Goal: Task Accomplishment & Management: Complete application form

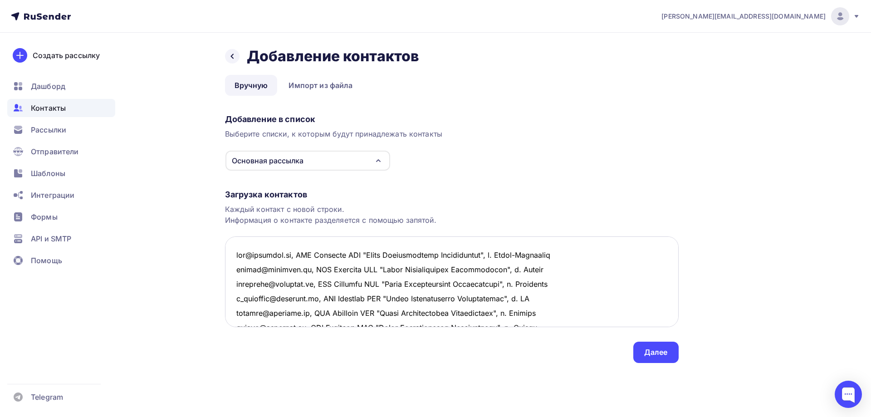
scroll to position [122, 0]
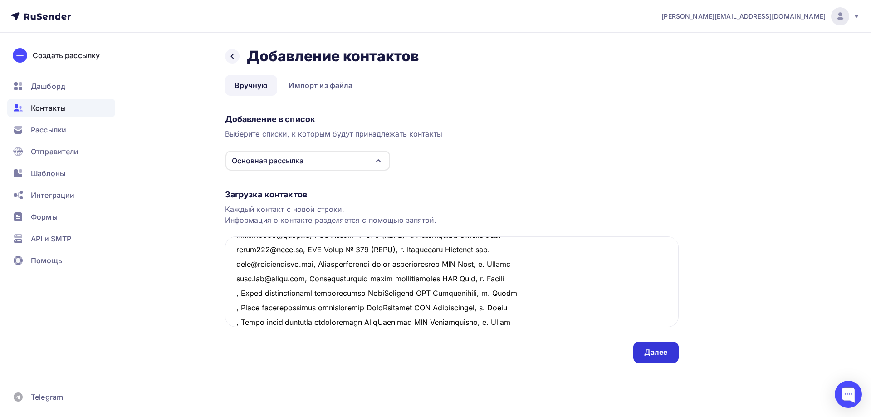
click at [650, 350] on div "Далее" at bounding box center [656, 352] width 24 height 10
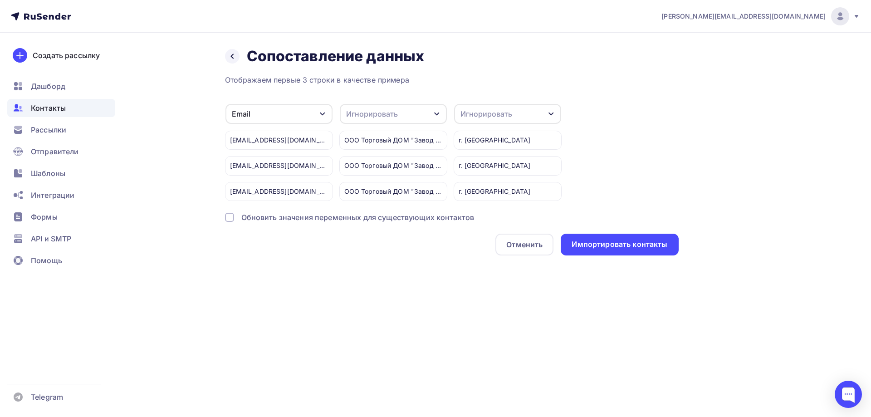
click at [500, 119] on div "Игнорировать" at bounding box center [486, 113] width 52 height 11
click at [474, 177] on div "Город" at bounding box center [490, 179] width 53 height 11
click at [423, 115] on div "Игнорировать" at bounding box center [393, 114] width 107 height 20
click at [362, 155] on div "Имя" at bounding box center [376, 154] width 53 height 11
click at [622, 246] on div "Импортировать контакты" at bounding box center [619, 244] width 96 height 10
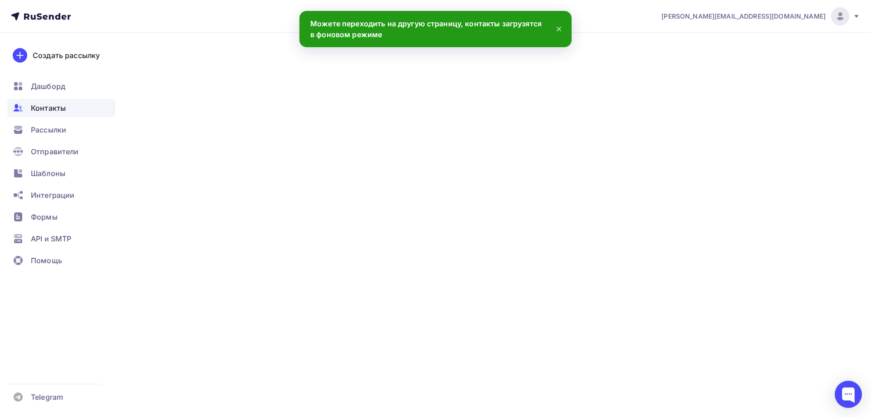
scroll to position [135, 0]
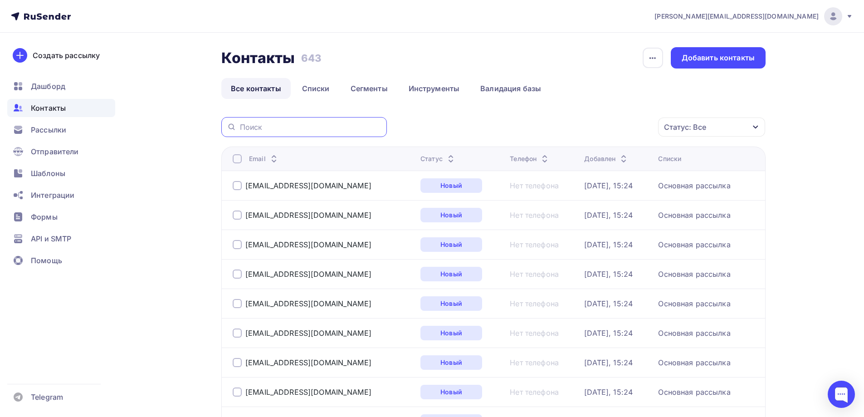
click at [277, 123] on input "text" at bounding box center [310, 127] width 141 height 10
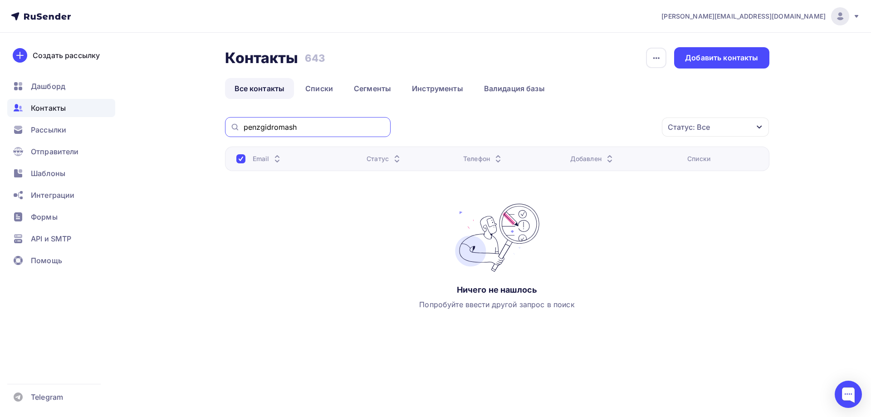
drag, startPoint x: 301, startPoint y: 128, endPoint x: 225, endPoint y: 119, distance: 76.2
click at [225, 119] on div "penzgidromash Статус: Все Статус Новый Активный Не существует Переполнен Недост…" at bounding box center [497, 127] width 544 height 20
type input "пензгидромаш"
drag, startPoint x: 315, startPoint y: 121, endPoint x: 266, endPoint y: 127, distance: 49.7
click at [266, 127] on div "пензгидромаш" at bounding box center [308, 127] width 166 height 20
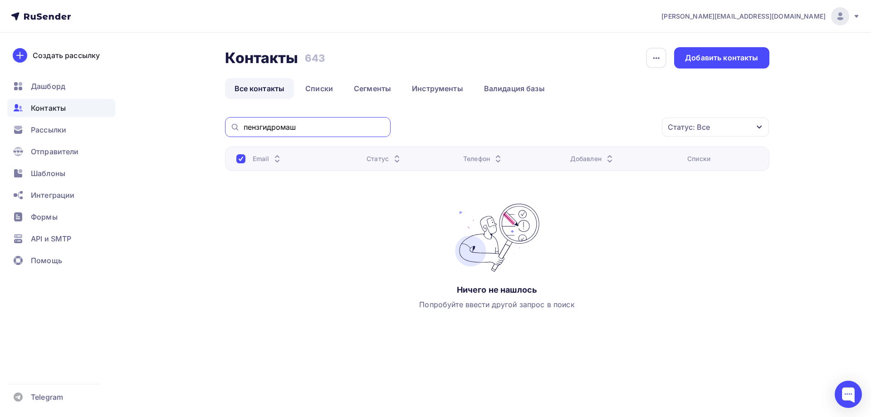
drag, startPoint x: 319, startPoint y: 132, endPoint x: 211, endPoint y: 124, distance: 108.6
click at [211, 124] on div "Контакты Контакты 643 643 История импорта Добавить контакты Все контакты Списки…" at bounding box center [435, 210] width 743 height 354
click at [316, 134] on div at bounding box center [308, 127] width 166 height 20
click at [317, 125] on input "text" at bounding box center [314, 127] width 141 height 10
click at [237, 159] on div at bounding box center [240, 158] width 9 height 9
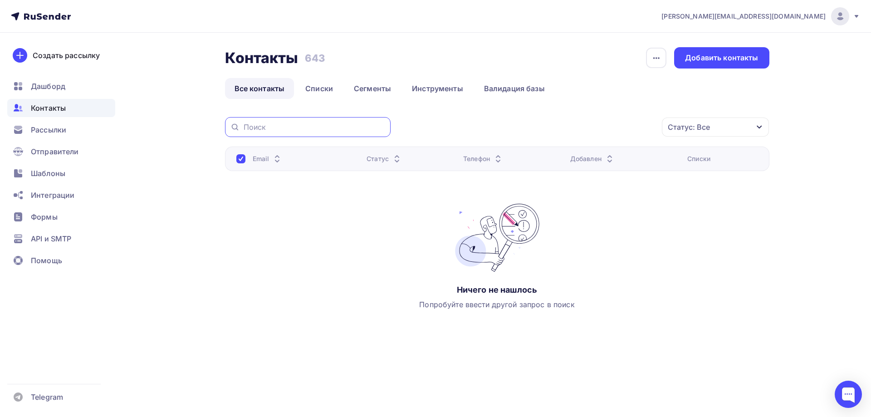
click at [278, 127] on input "text" at bounding box center [314, 127] width 141 height 10
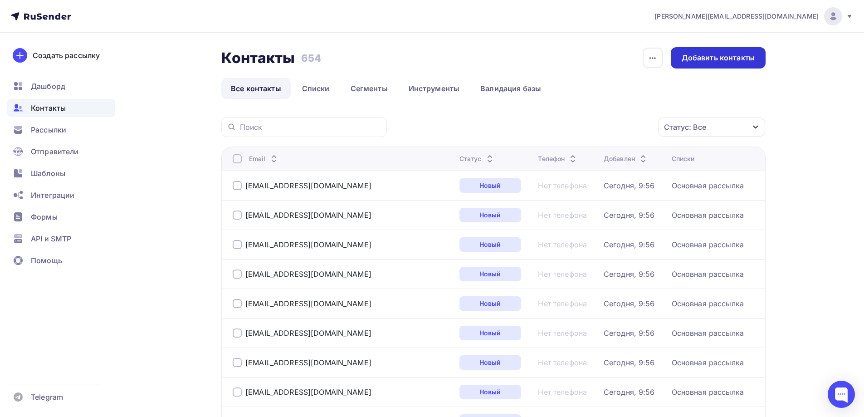
click at [737, 58] on div "Добавить контакты" at bounding box center [718, 58] width 73 height 10
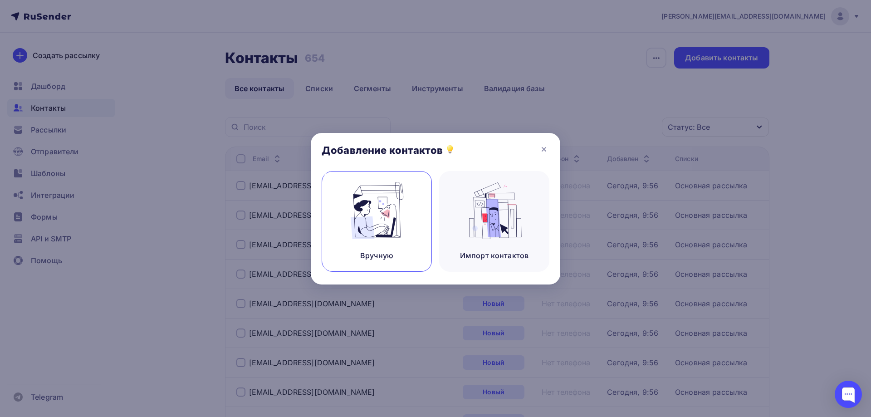
click at [381, 213] on img at bounding box center [376, 210] width 61 height 57
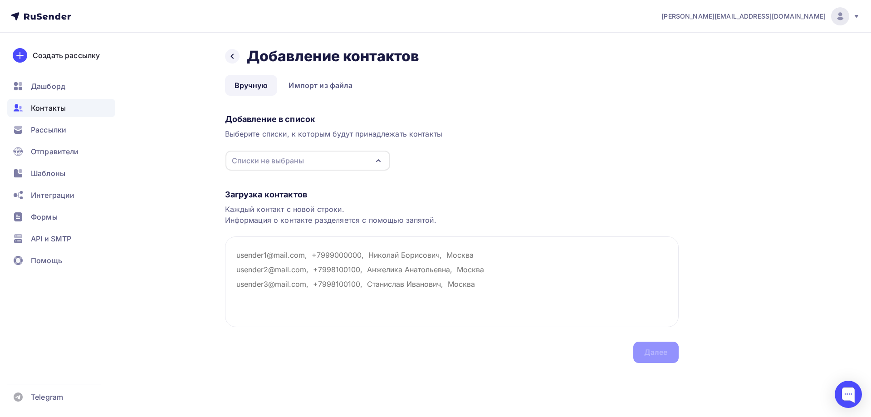
click at [329, 160] on div "Списки не выбраны" at bounding box center [307, 161] width 165 height 20
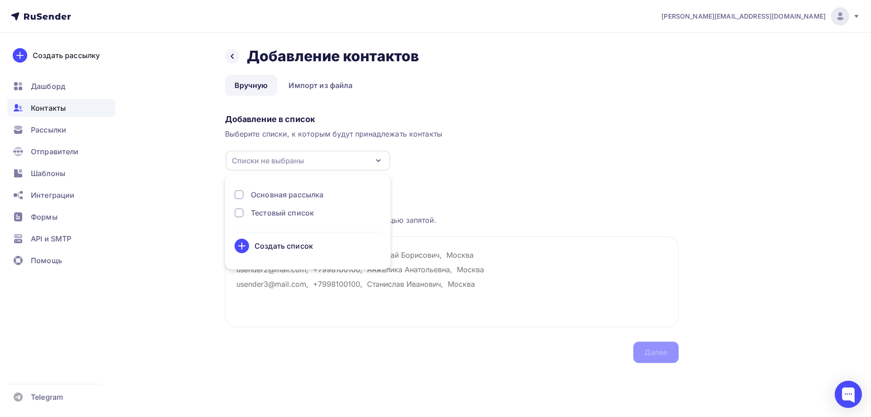
click at [270, 192] on div "Основная рассылка" at bounding box center [287, 194] width 73 height 11
click at [597, 197] on div "Загрузка контактов" at bounding box center [452, 194] width 454 height 11
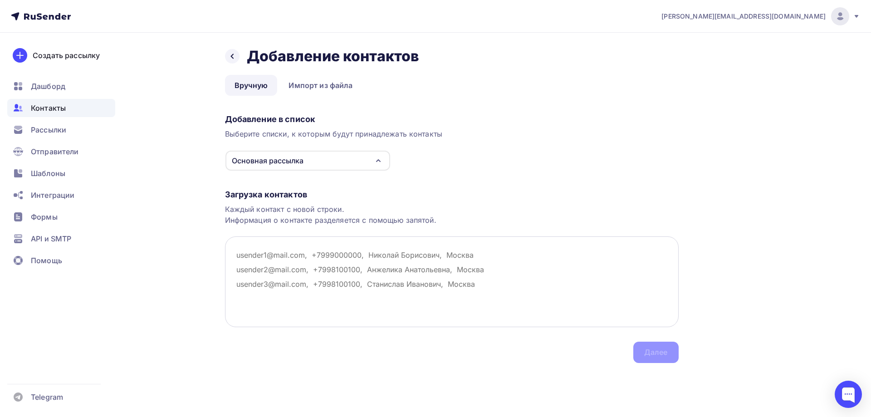
click at [243, 257] on textarea at bounding box center [452, 281] width 454 height 91
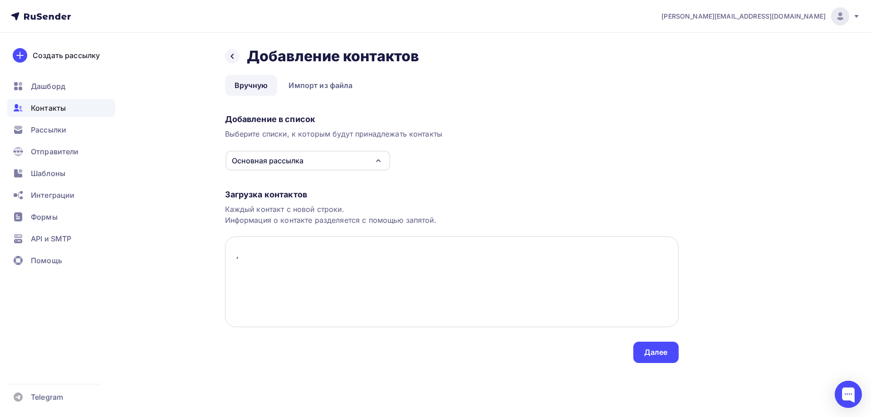
paste textarea "Завод нестандартного оборудования ПензГидромаш ООО Пензгидромаш г. Пенза"
click at [429, 254] on textarea ", Завод нестандартного оборудования ПензГидромаш ООО Пензгидромаш г. Пенза" at bounding box center [452, 281] width 454 height 91
click at [508, 255] on textarea ", Завод нестандартного оборудования ПензГидромаш ООО Пензгидромаш г. Пенза" at bounding box center [452, 281] width 454 height 91
drag, startPoint x: 493, startPoint y: 258, endPoint x: 233, endPoint y: 261, distance: 260.3
click at [233, 261] on textarea ", Завод нестандартного оборудования ПензГидромаш ООО Пензгидромаш, г. Пенза" at bounding box center [452, 281] width 454 height 91
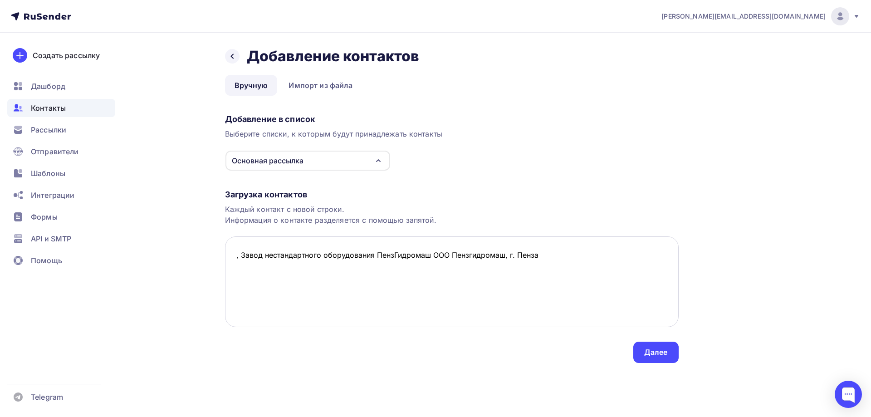
click at [240, 273] on textarea ", Завод нестандартного оборудования ПензГидромаш ООО Пензгидромаш, г. Пенза" at bounding box center [452, 281] width 454 height 91
click at [536, 254] on textarea ", Завод нестандартного оборудования ПензГидромаш ООО Пензгидромаш, г. Пенза" at bounding box center [452, 281] width 454 height 91
paste textarea ", Завод нестандартного оборудования ПензГидромаш ООО Пензгидромаш, г. Пенза"
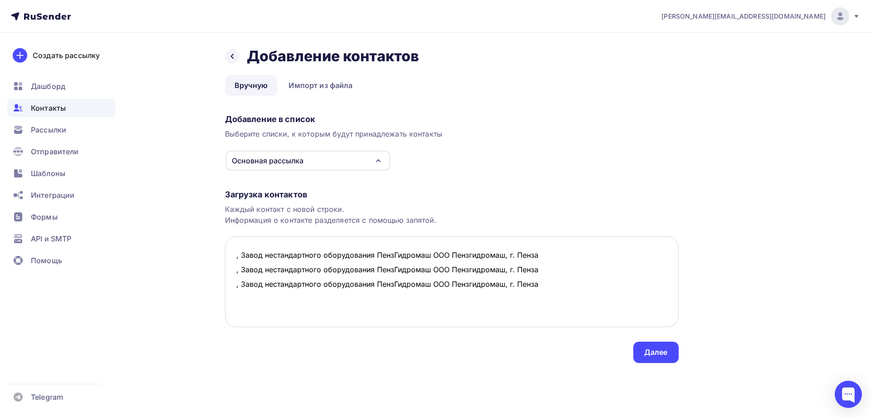
click at [234, 256] on textarea ", Завод нестандартного оборудования ПензГидромаш ООО Пензгидромаш, г. Пенза , З…" at bounding box center [452, 281] width 454 height 91
paste textarea "[EMAIL_ADDRESS][DOMAIN_NAME]"
click at [234, 270] on textarea "[EMAIL_ADDRESS][DOMAIN_NAME], Завод нестандартного оборудования ПензГидромаш ОО…" at bounding box center [452, 281] width 454 height 91
paste textarea "[EMAIL_ADDRESS][DOMAIN_NAME]"
click at [235, 283] on textarea "[EMAIL_ADDRESS][DOMAIN_NAME], Завод нестандартного оборудования ПензГидромаш ОО…" at bounding box center [452, 281] width 454 height 91
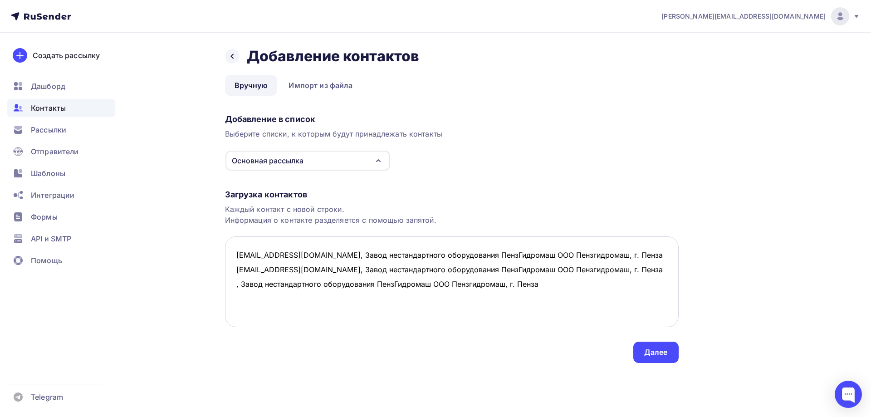
paste textarea "[EMAIL_ADDRESS][DOMAIN_NAME]"
click at [241, 293] on textarea "[EMAIL_ADDRESS][DOMAIN_NAME], Завод нестандартного оборудования ПензГидромаш ОО…" at bounding box center [452, 281] width 454 height 91
click at [237, 293] on textarea "[EMAIL_ADDRESS][DOMAIN_NAME], Завод нестандартного оборудования ПензГидромаш ОО…" at bounding box center [452, 281] width 454 height 91
click at [629, 284] on textarea "[EMAIL_ADDRESS][DOMAIN_NAME], Завод нестандартного оборудования ПензГидромаш ОО…" at bounding box center [452, 281] width 454 height 91
paste textarea "ООО [PERSON_NAME] завод металлоконструкций ООО НЗМК г. [GEOGRAPHIC_DATA]"
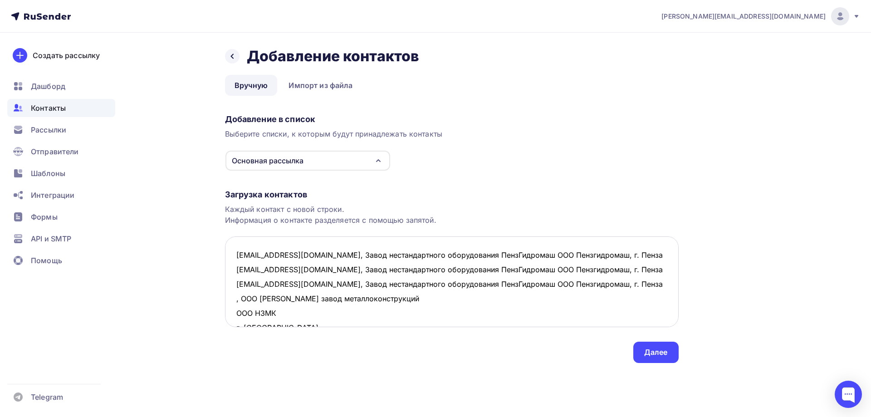
scroll to position [5, 0]
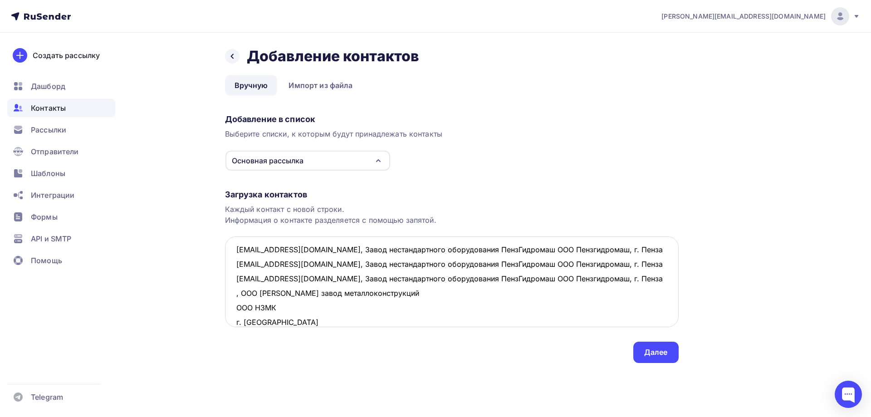
click at [391, 295] on textarea "[EMAIL_ADDRESS][DOMAIN_NAME], Завод нестандартного оборудования ПензГидромаш ОО…" at bounding box center [452, 281] width 454 height 91
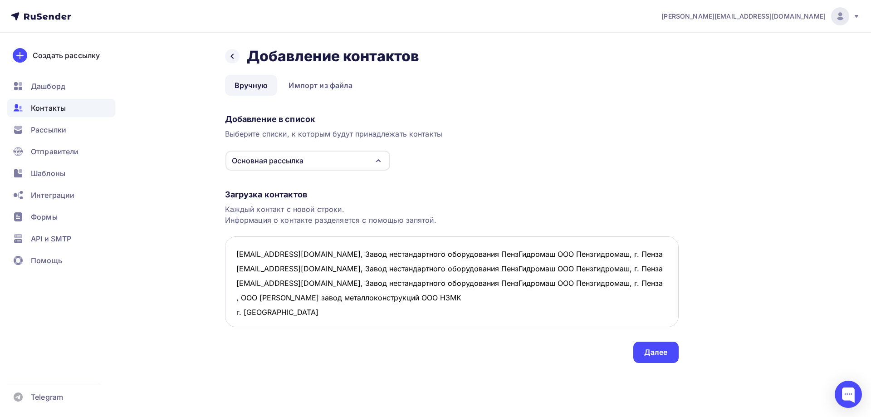
scroll to position [0, 0]
click at [433, 296] on textarea "[EMAIL_ADDRESS][DOMAIN_NAME], Завод нестандартного оборудования ПензГидромаш ОО…" at bounding box center [452, 281] width 454 height 91
drag, startPoint x: 464, startPoint y: 296, endPoint x: 227, endPoint y: 294, distance: 237.2
click at [227, 294] on textarea "[EMAIL_ADDRESS][DOMAIN_NAME], Завод нестандартного оборудования ПензГидромаш ОО…" at bounding box center [452, 281] width 454 height 91
click at [255, 313] on textarea "[EMAIL_ADDRESS][DOMAIN_NAME], Завод нестандартного оборудования ПензГидромаш ОО…" at bounding box center [452, 281] width 454 height 91
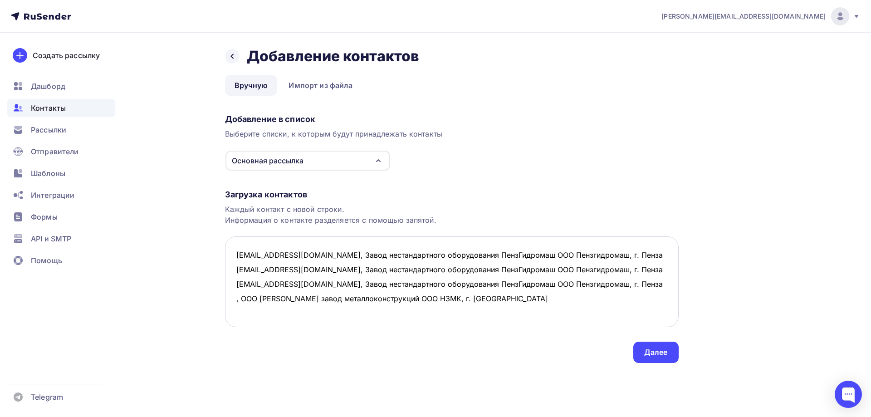
click at [520, 299] on textarea "[EMAIL_ADDRESS][DOMAIN_NAME], Завод нестандартного оборудования ПензГидромаш ОО…" at bounding box center [452, 281] width 454 height 91
paste textarea ", ООО [PERSON_NAME] завод металлоконструкций ООО НЗМК, г. [GEOGRAPHIC_DATA]"
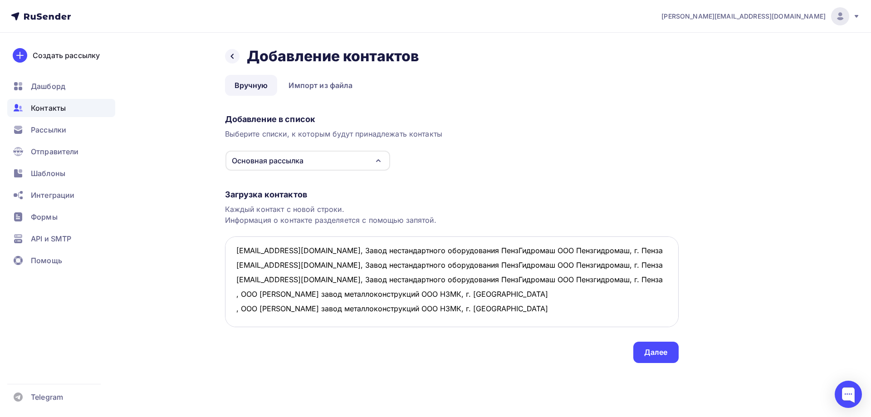
paste textarea ", ООО [PERSON_NAME] завод металлоконструкций ООО НЗМК, г. [GEOGRAPHIC_DATA]"
click at [234, 293] on textarea "[EMAIL_ADDRESS][DOMAIN_NAME], Завод нестандартного оборудования ПензГидромаш ОО…" at bounding box center [452, 281] width 454 height 91
paste textarea "[EMAIL_ADDRESS][DOMAIN_NAME]"
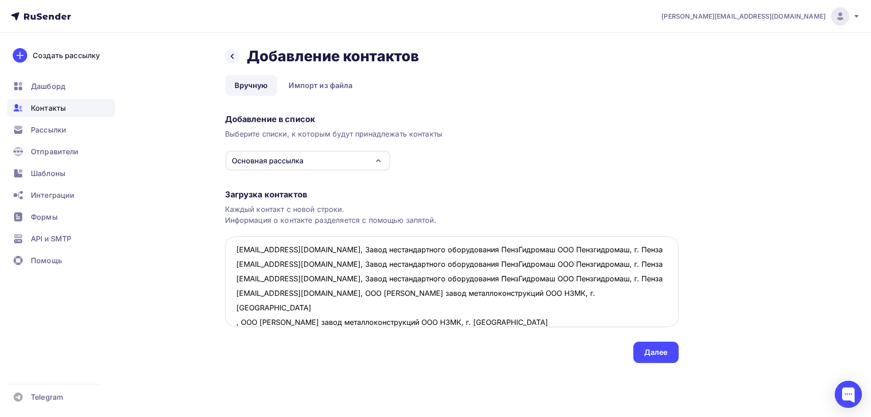
click at [235, 306] on textarea "[EMAIL_ADDRESS][DOMAIN_NAME], Завод нестандартного оборудования ПензГидромаш ОО…" at bounding box center [452, 281] width 454 height 91
paste textarea "[EMAIL_ADDRESS][DOMAIN_NAME]"
click at [236, 322] on textarea "[EMAIL_ADDRESS][DOMAIN_NAME], Завод нестандартного оборудования ПензГидромаш ОО…" at bounding box center [452, 281] width 454 height 91
paste textarea "[EMAIL_ADDRESS][DOMAIN_NAME]"
click at [585, 320] on textarea "[EMAIL_ADDRESS][DOMAIN_NAME], Завод нестандартного оборудования ПензГидромаш ОО…" at bounding box center [452, 281] width 454 height 91
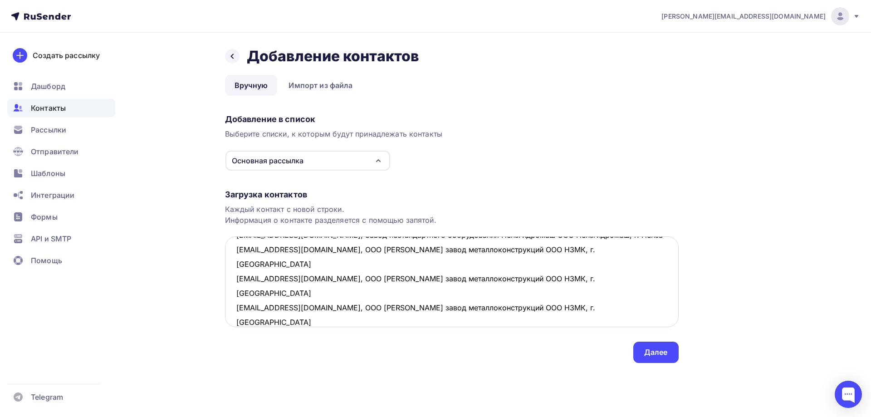
scroll to position [63, 0]
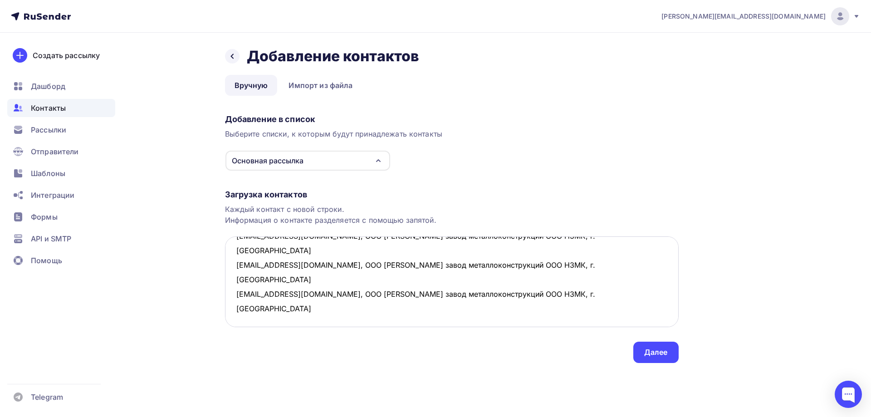
click at [249, 279] on textarea "[EMAIL_ADDRESS][DOMAIN_NAME], Завод нестандартного оборудования ПензГидромаш ОО…" at bounding box center [452, 281] width 454 height 91
paste textarea "ООО «НПО «НефтехГазМаш» ООО НПО "НГМ" Республика Мордовия, г. [GEOGRAPHIC_DATA]"
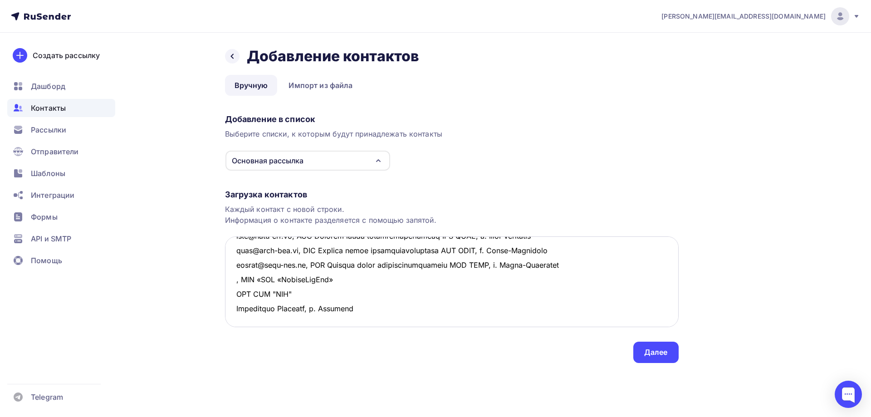
click at [346, 277] on textarea at bounding box center [452, 281] width 454 height 91
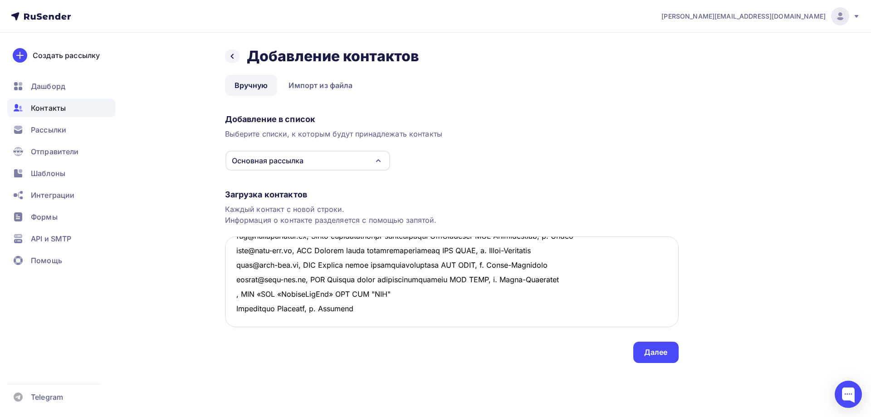
click at [407, 275] on textarea at bounding box center [452, 281] width 454 height 91
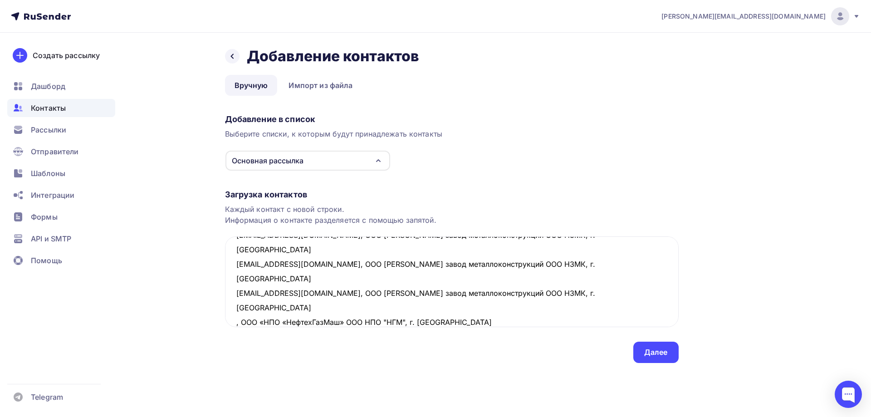
drag, startPoint x: 450, startPoint y: 279, endPoint x: 219, endPoint y: 273, distance: 231.8
click at [219, 273] on div "Назад Добавление контактов Добавление контактов Вручную Импорт из файла Вручную…" at bounding box center [435, 216] width 743 height 366
click at [388, 297] on textarea "[EMAIL_ADDRESS][DOMAIN_NAME], Завод нестандартного оборудования ПензГидромаш ОО…" at bounding box center [452, 281] width 454 height 91
paste textarea ", ООО «НПО «НефтехГазМаш» ООО НПО "НГМ", г. [GEOGRAPHIC_DATA]"
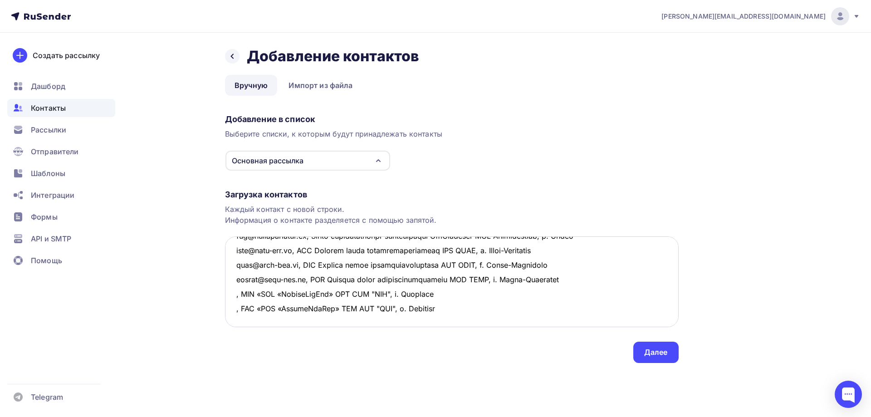
paste textarea ", ООО «НПО «НефтехГазМаш» ООО НПО "НГМ", г. [GEOGRAPHIC_DATA]"
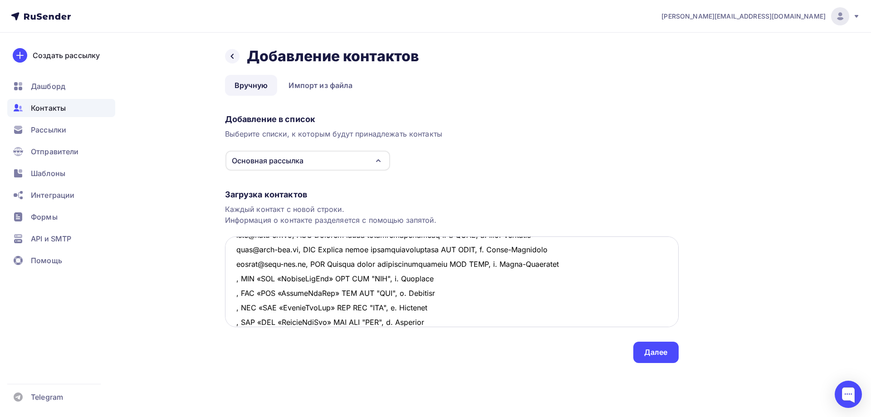
click at [230, 278] on textarea at bounding box center [452, 281] width 454 height 91
paste textarea "[EMAIL_ADDRESS][DOMAIN_NAME]"
click at [235, 296] on textarea at bounding box center [452, 281] width 454 height 91
paste textarea "[EMAIL_ADDRESS][DOMAIN_NAME]"
click at [236, 311] on textarea at bounding box center [452, 281] width 454 height 91
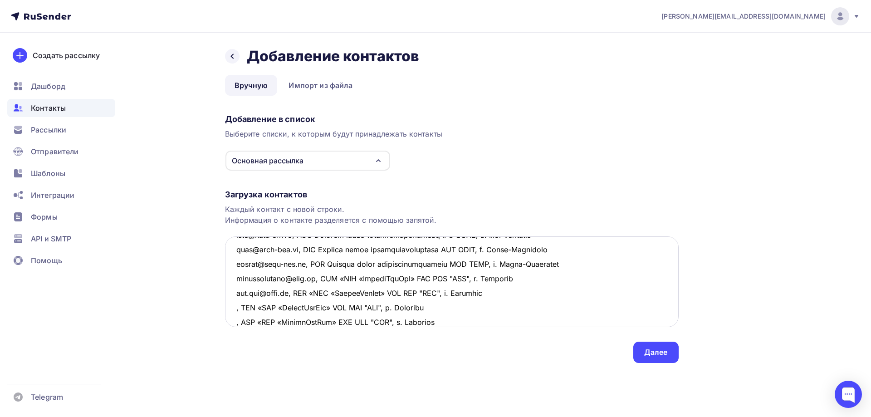
paste textarea "[EMAIL_ADDRESS][DOMAIN_NAME]"
click at [233, 326] on textarea at bounding box center [452, 281] width 454 height 91
paste textarea "[EMAIL_ADDRESS][DOMAIN_NAME]"
click at [519, 321] on textarea at bounding box center [452, 281] width 454 height 91
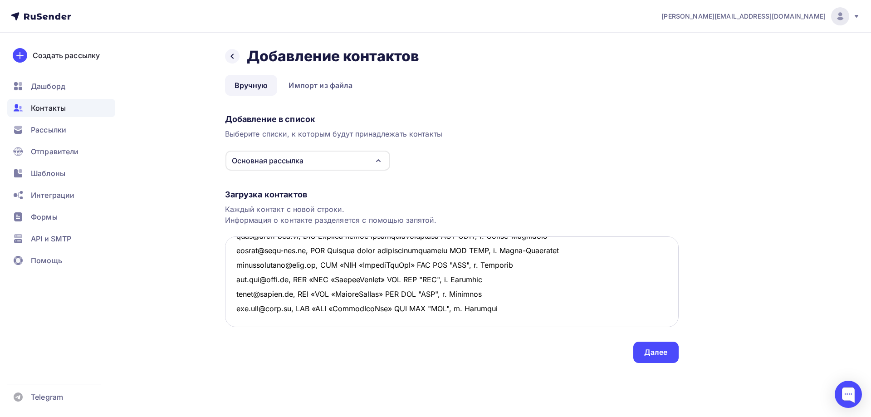
scroll to position [122, 0]
click at [242, 274] on textarea at bounding box center [452, 281] width 454 height 91
paste textarea "ООО "Веста-БКС" г. Химки"
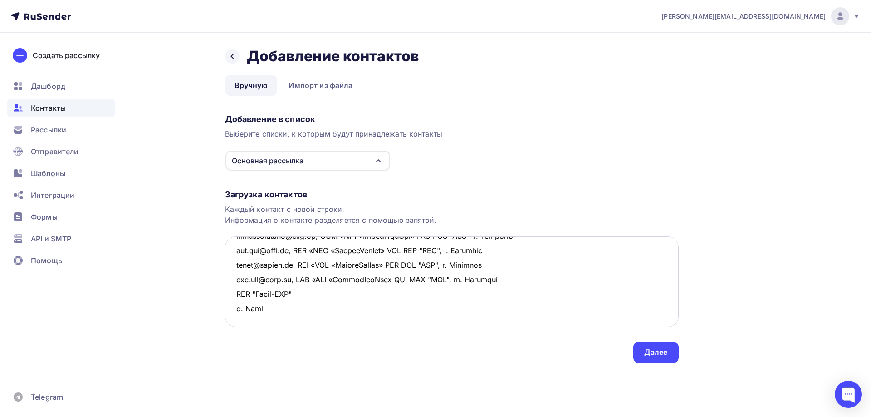
click at [231, 279] on textarea at bounding box center [452, 281] width 454 height 91
click at [311, 279] on textarea at bounding box center [452, 281] width 454 height 91
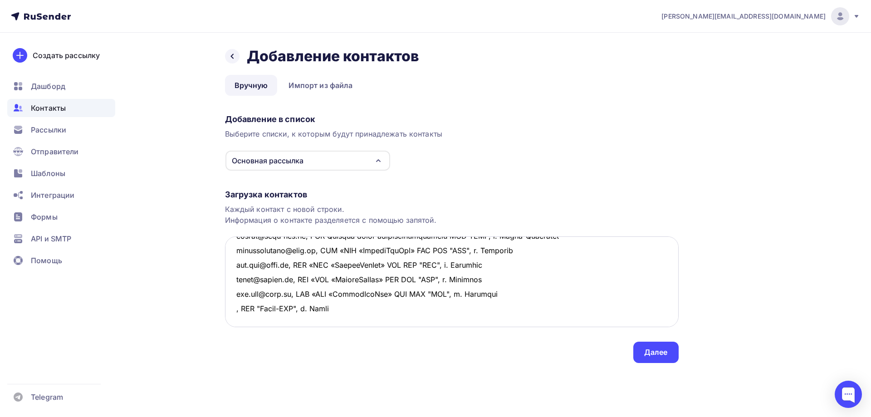
drag, startPoint x: 341, startPoint y: 283, endPoint x: 234, endPoint y: 278, distance: 106.7
click at [234, 278] on textarea at bounding box center [452, 281] width 454 height 91
click at [243, 294] on textarea at bounding box center [452, 281] width 454 height 91
paste textarea ", ООО "Веста-БКС", г. Химки"
click at [235, 279] on textarea at bounding box center [452, 281] width 454 height 91
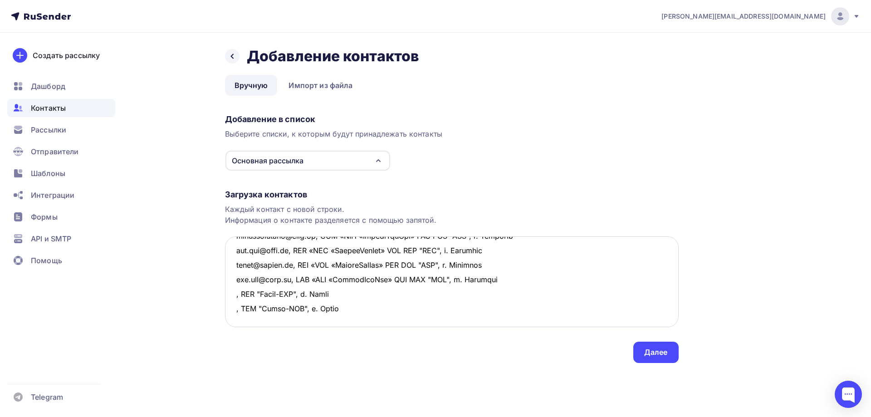
paste textarea "[EMAIL_ADDRESS][DOMAIN_NAME]"
click at [234, 294] on textarea at bounding box center [452, 281] width 454 height 91
paste textarea "[EMAIL_ADDRESS][DOMAIN_NAME]"
click at [390, 300] on textarea at bounding box center [452, 281] width 454 height 91
click at [270, 307] on textarea at bounding box center [452, 281] width 454 height 91
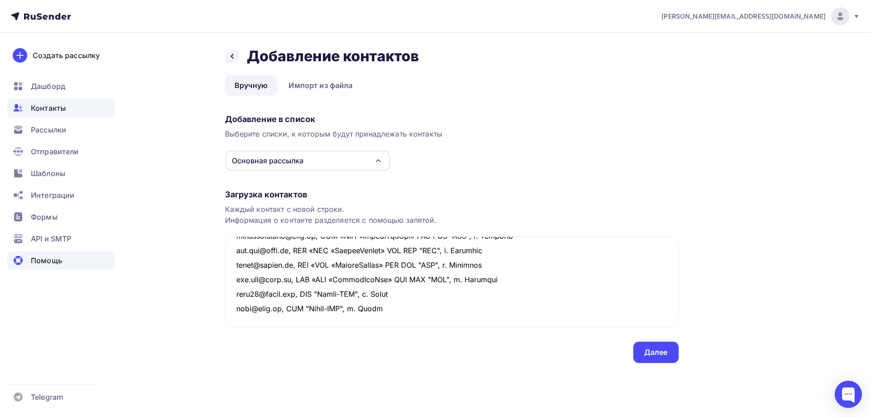
type textarea "lore@ipsumdolorsit.am, Conse adipiscingelit seddoeiusmod TempOrincidi UTL Etdol…"
